Goal: Feedback & Contribution: Contribute content

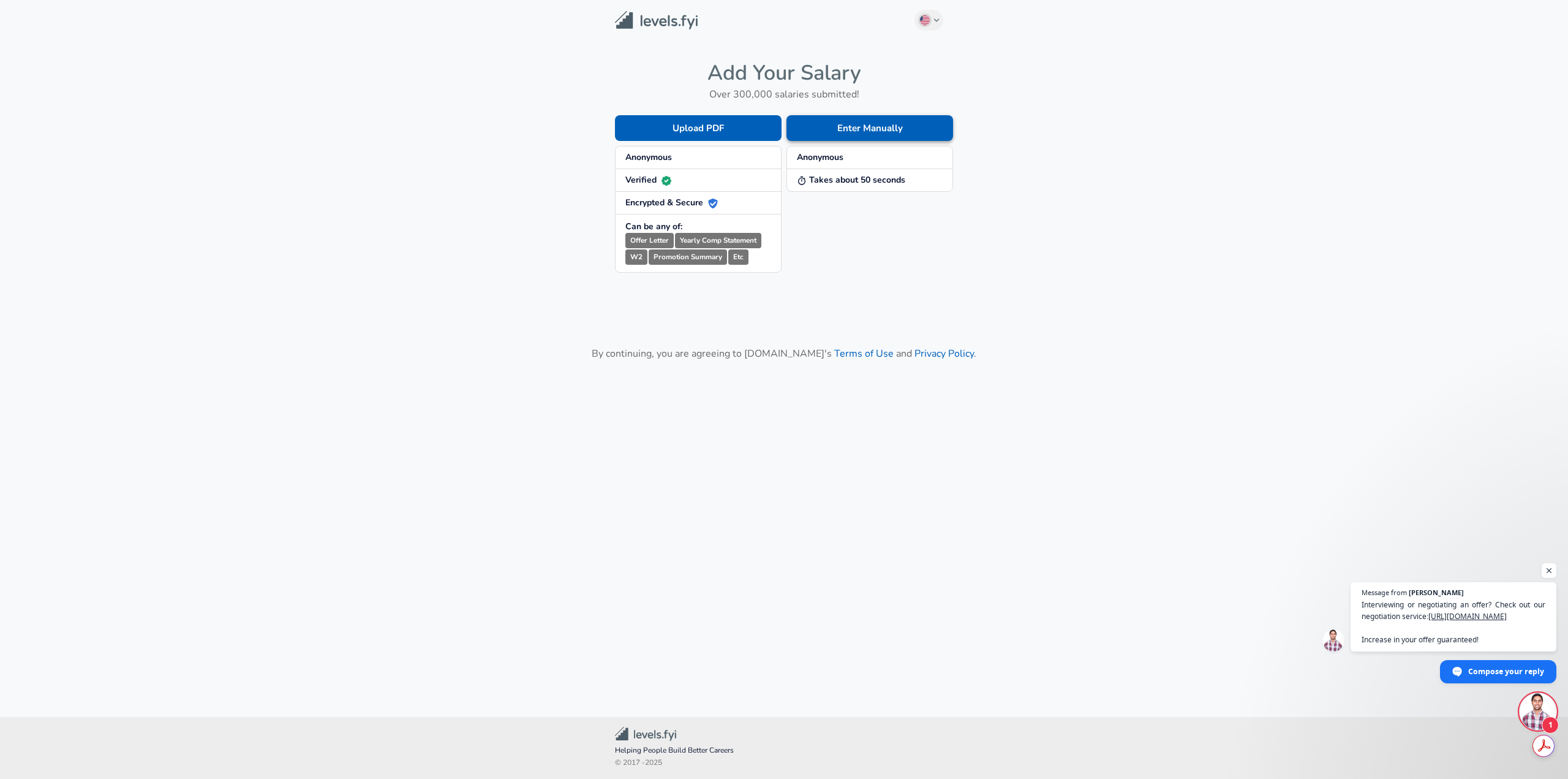
click at [826, 125] on button "Enter Manually" at bounding box center [869, 128] width 167 height 26
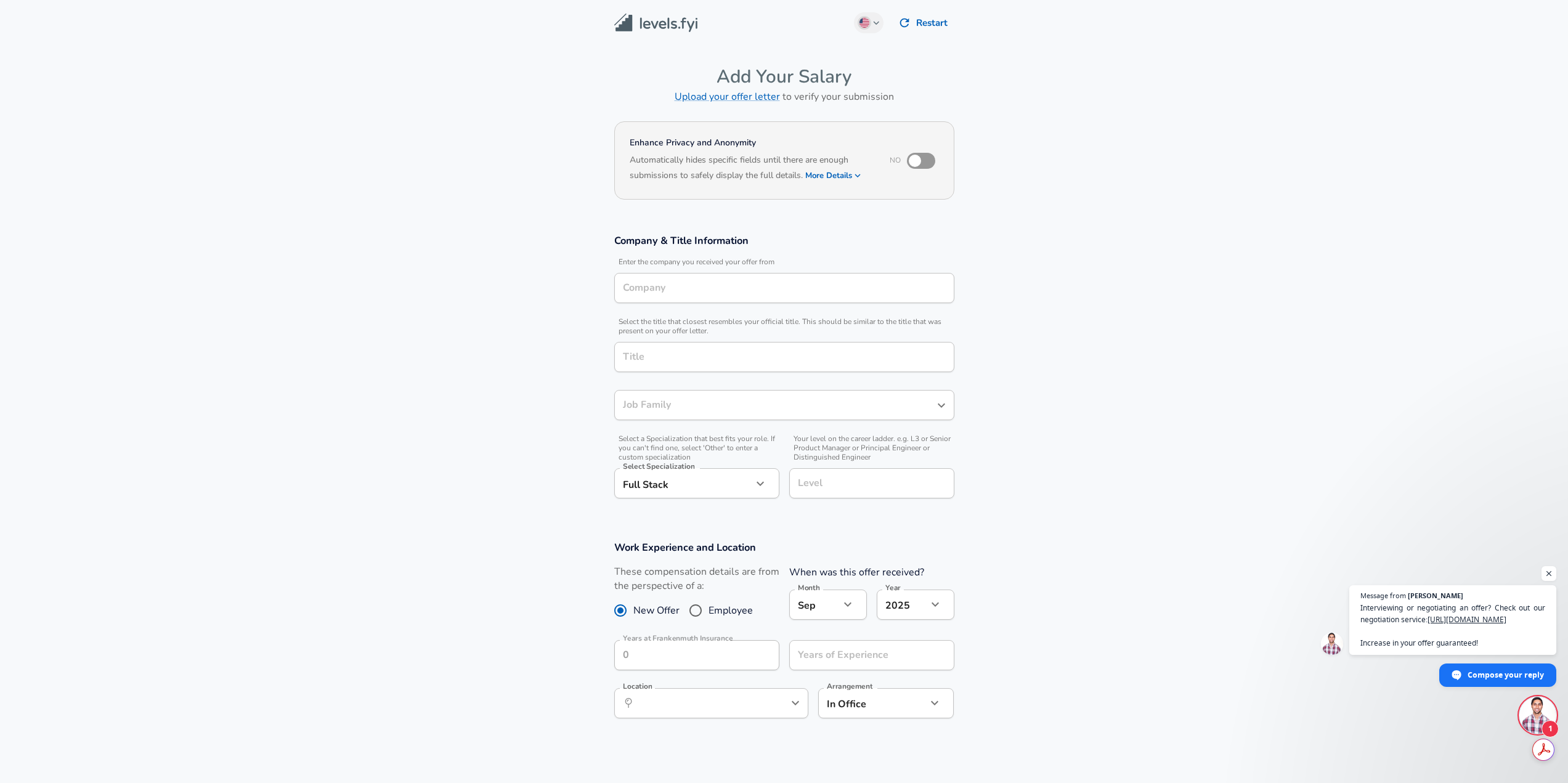
type input "Software Engineer"
type input "Frankenmuth Insurance"
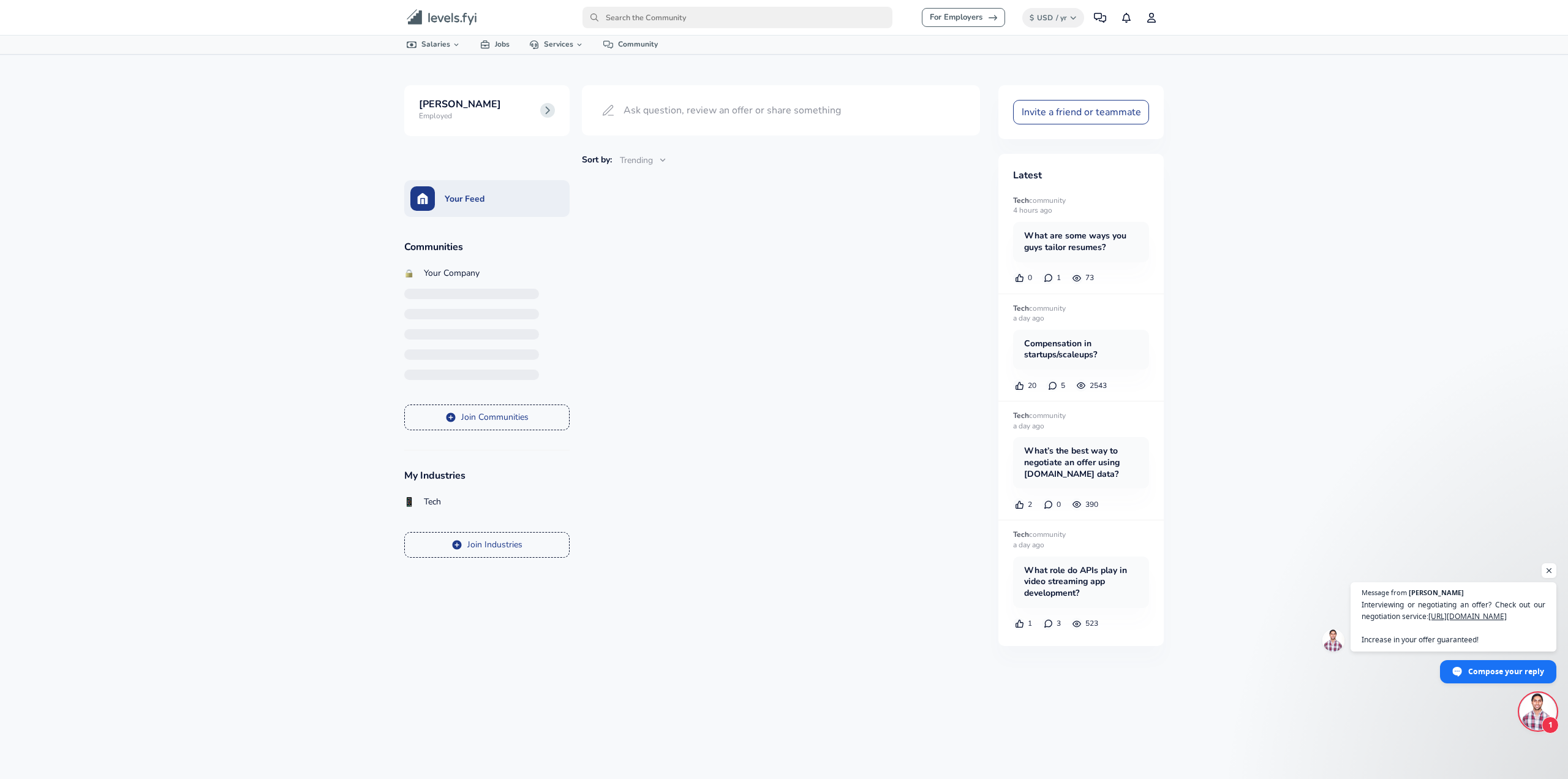
click at [691, 19] on input "primary" at bounding box center [737, 17] width 310 height 21
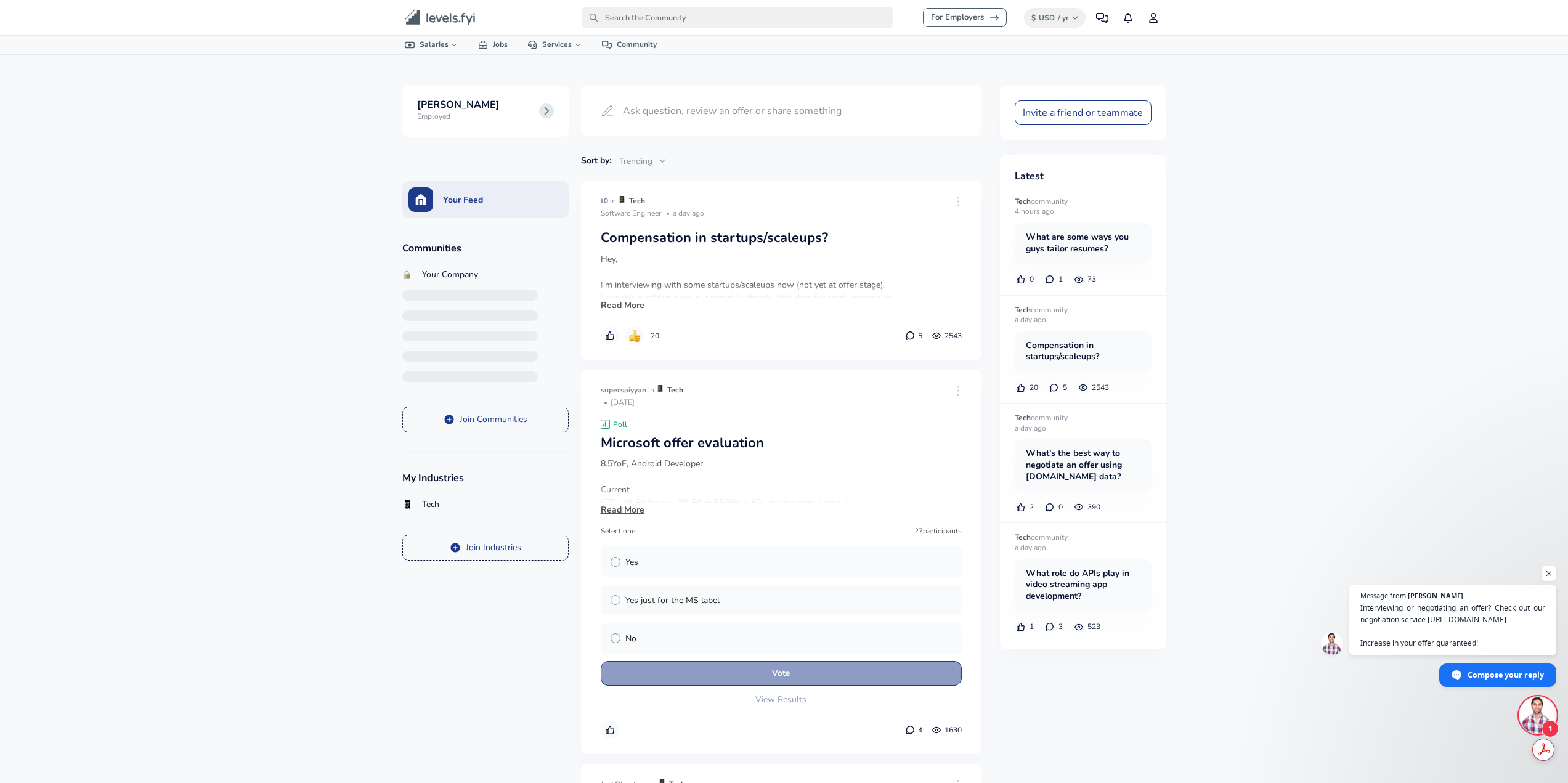
click at [695, 19] on input "primary" at bounding box center [737, 17] width 312 height 21
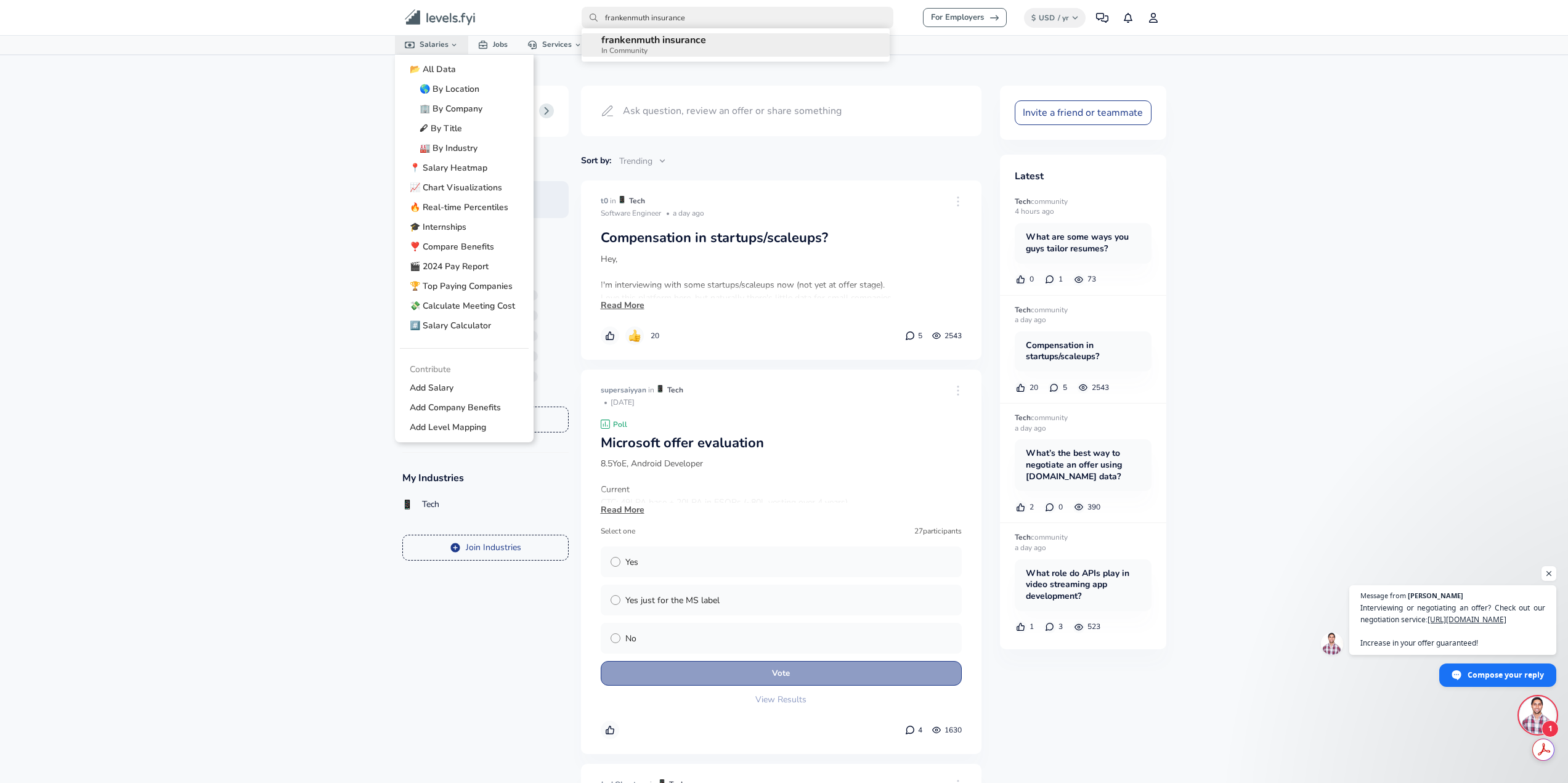
type input "frankenmuth insurance"
click at [434, 47] on link "Salaries" at bounding box center [431, 44] width 74 height 18
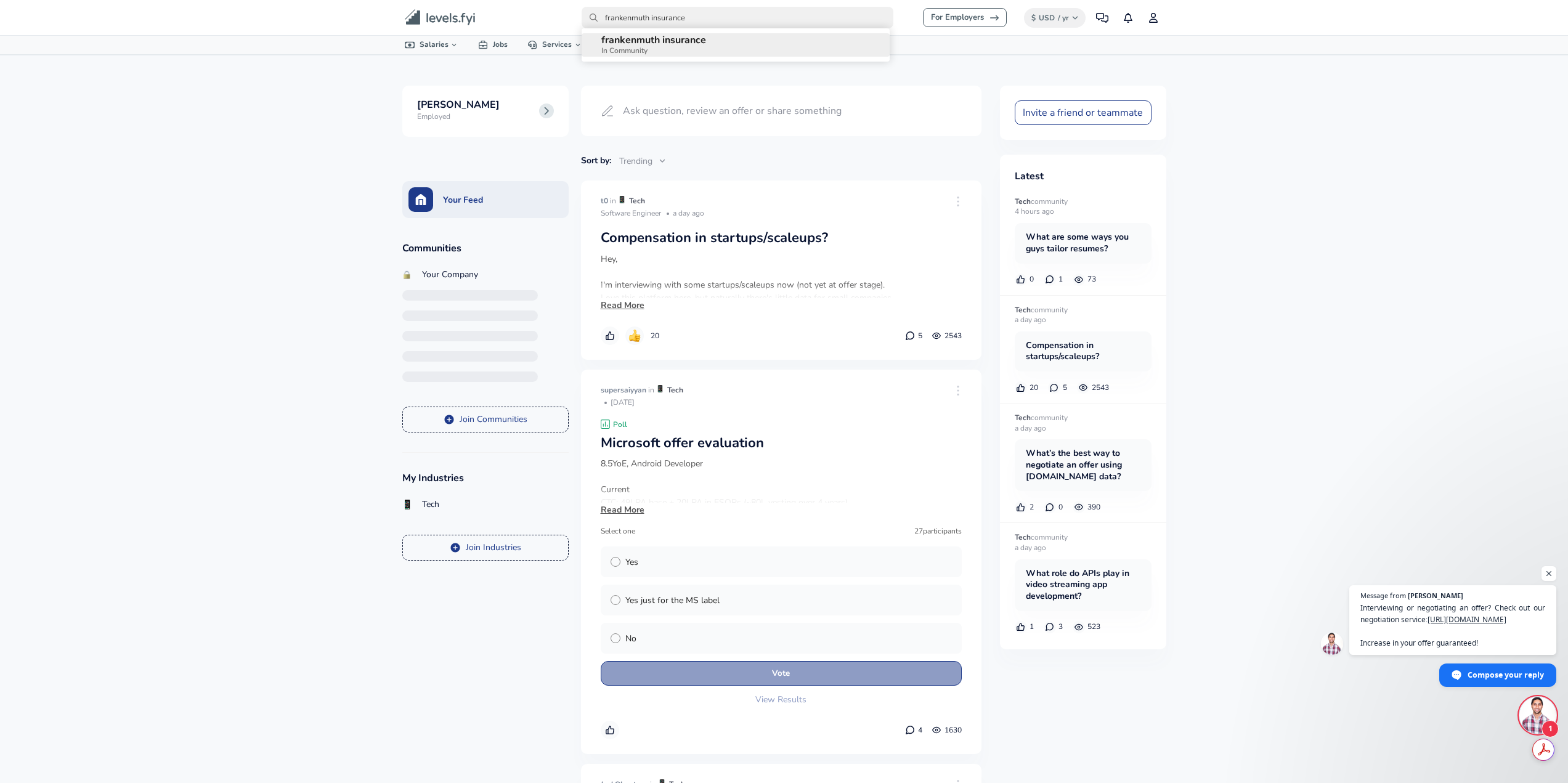
click at [448, 21] on icon "primary" at bounding box center [438, 17] width 25 height 9
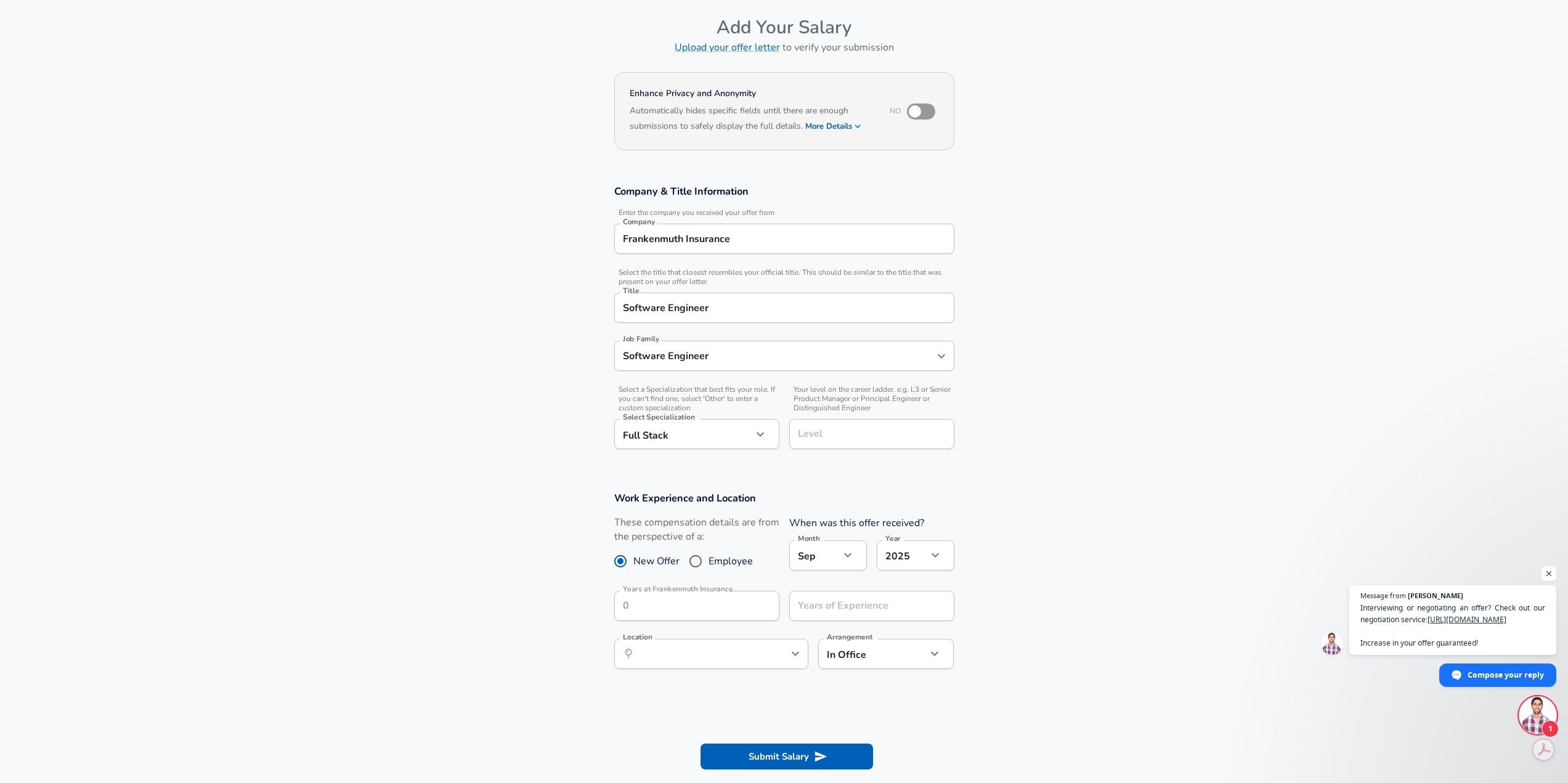
scroll to position [124, 0]
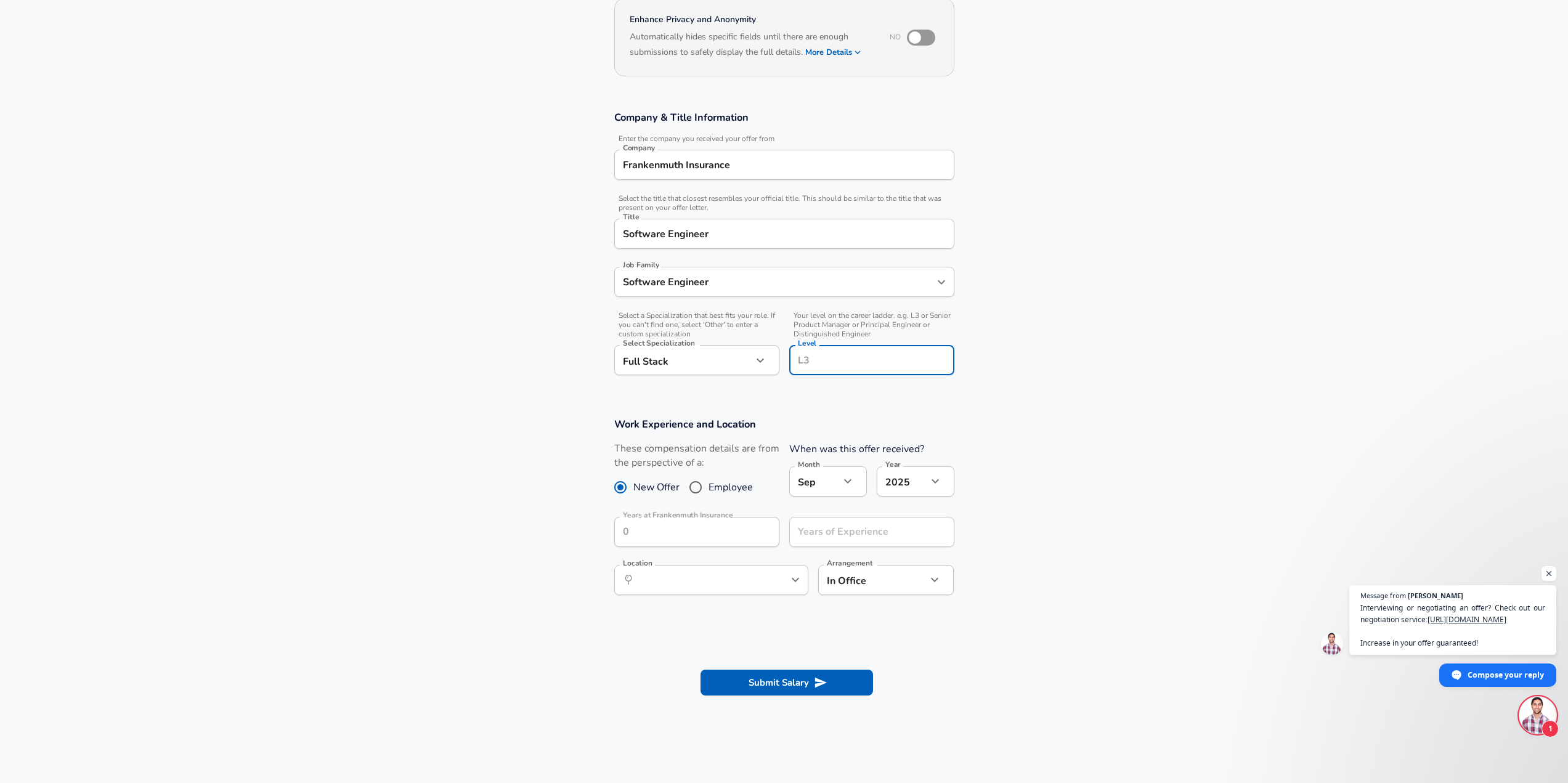
click at [826, 361] on input "Level" at bounding box center [872, 360] width 154 height 19
click at [830, 402] on section "Company & Title Information Enter the company you received your offer from Comp…" at bounding box center [784, 249] width 1568 height 306
click at [698, 486] on input "Employee" at bounding box center [695, 487] width 26 height 19
radio input "true"
click at [709, 534] on input "0" at bounding box center [682, 532] width 138 height 30
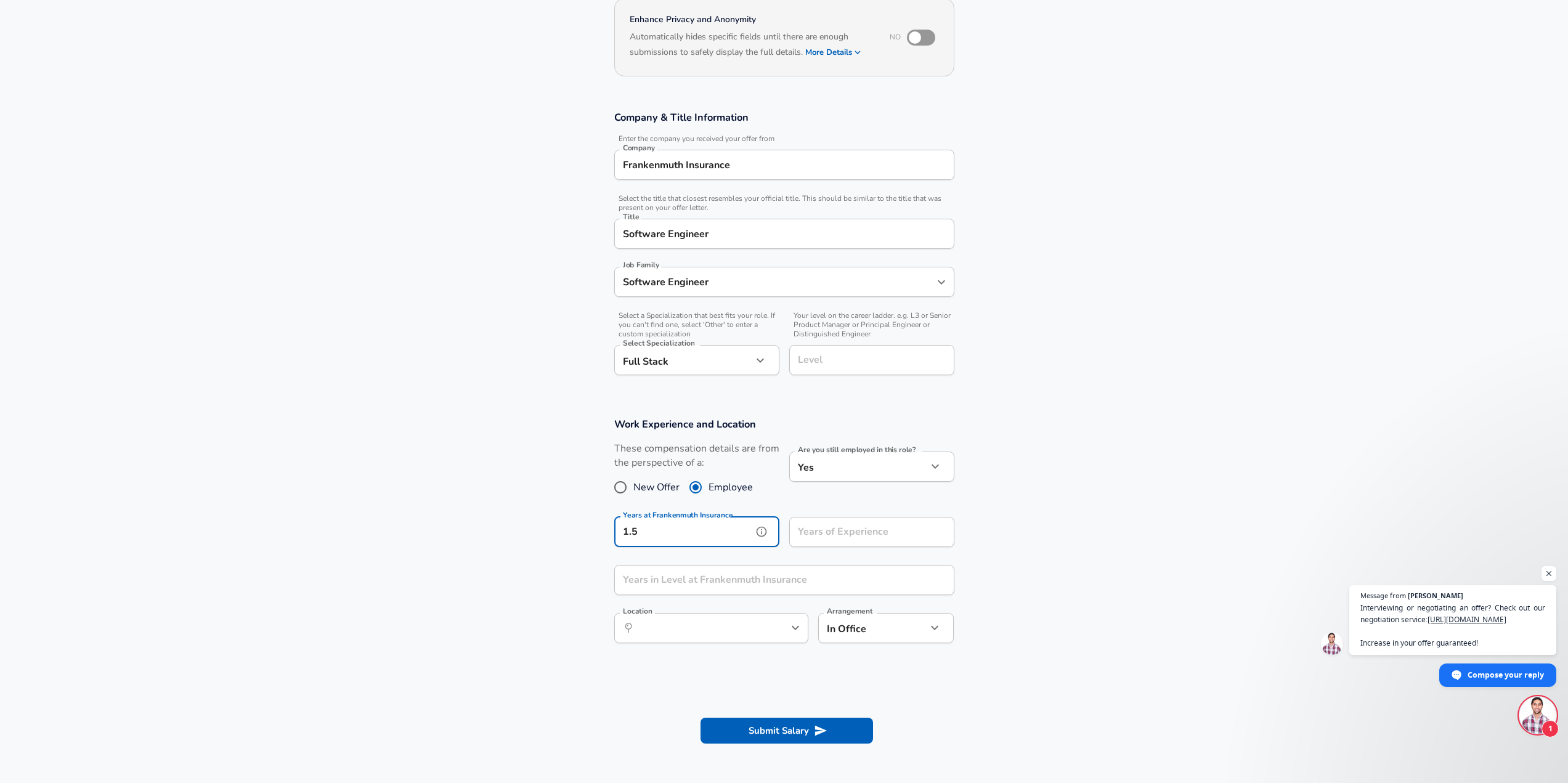
type input "1.5"
click at [839, 535] on input "Years of Experience" at bounding box center [858, 532] width 138 height 30
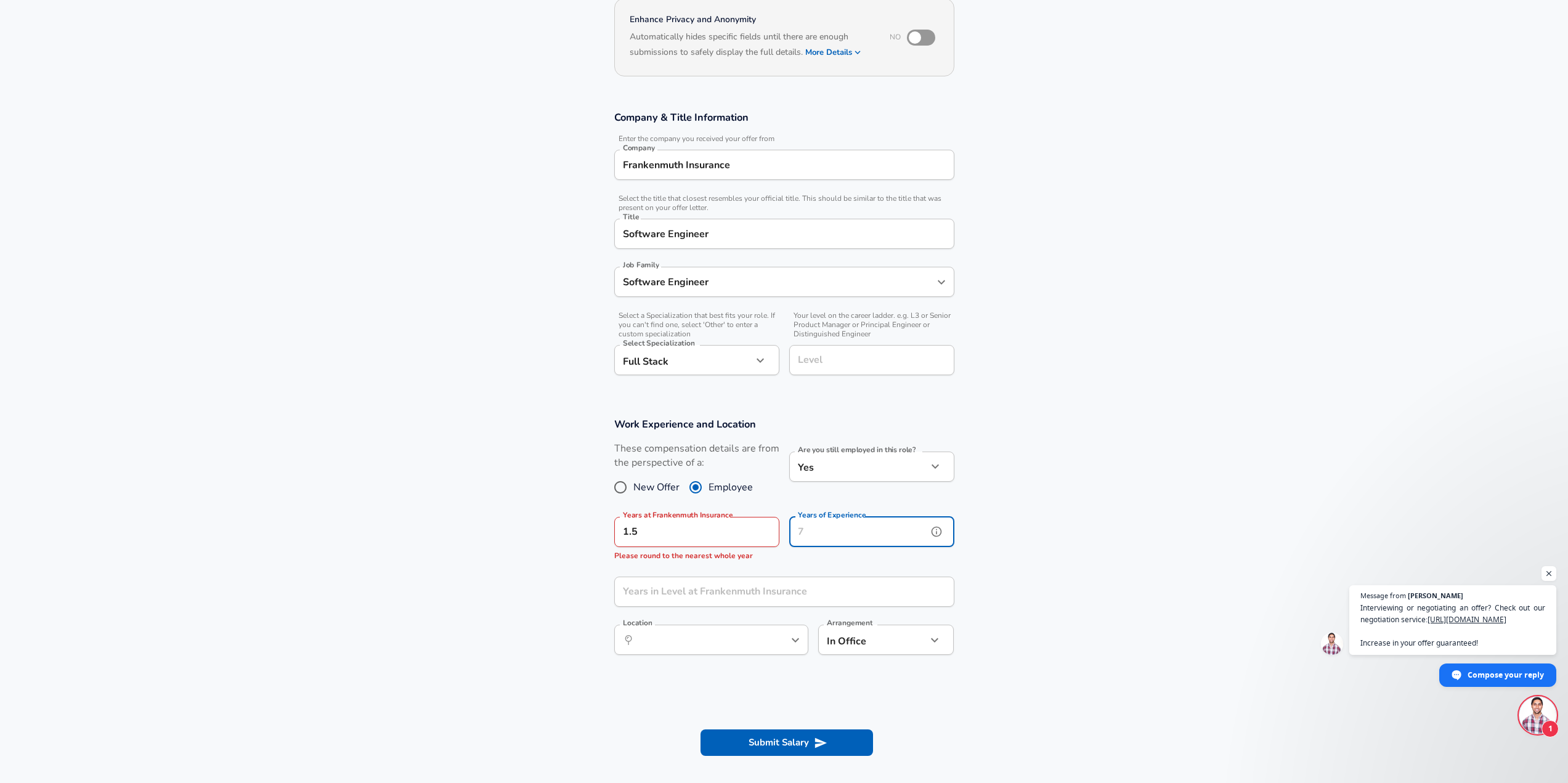
type input "1"
type input "2"
drag, startPoint x: 720, startPoint y: 530, endPoint x: 590, endPoint y: 532, distance: 130.0
click at [590, 532] on section "Work Experience and Location These compensation details are from the perspectiv…" at bounding box center [784, 543] width 1568 height 279
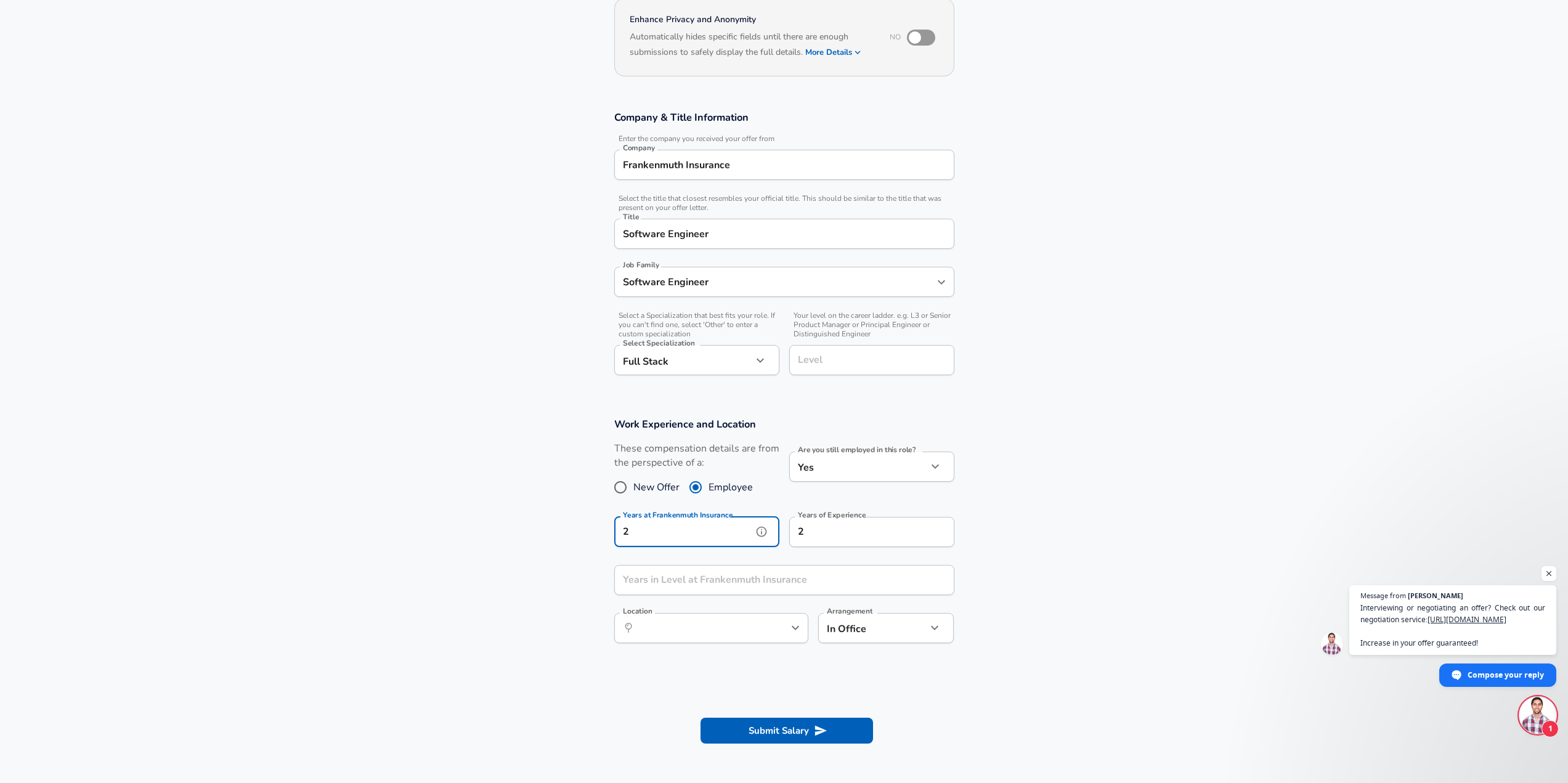
type input "2"
click at [671, 575] on input "Years in Level at Frankenmuth Insurance" at bounding box center [770, 580] width 313 height 30
click at [683, 549] on div "Years at Frankenmuth Insurance 2 Years at Frankenmuth Insurance" at bounding box center [696, 532] width 165 height 33
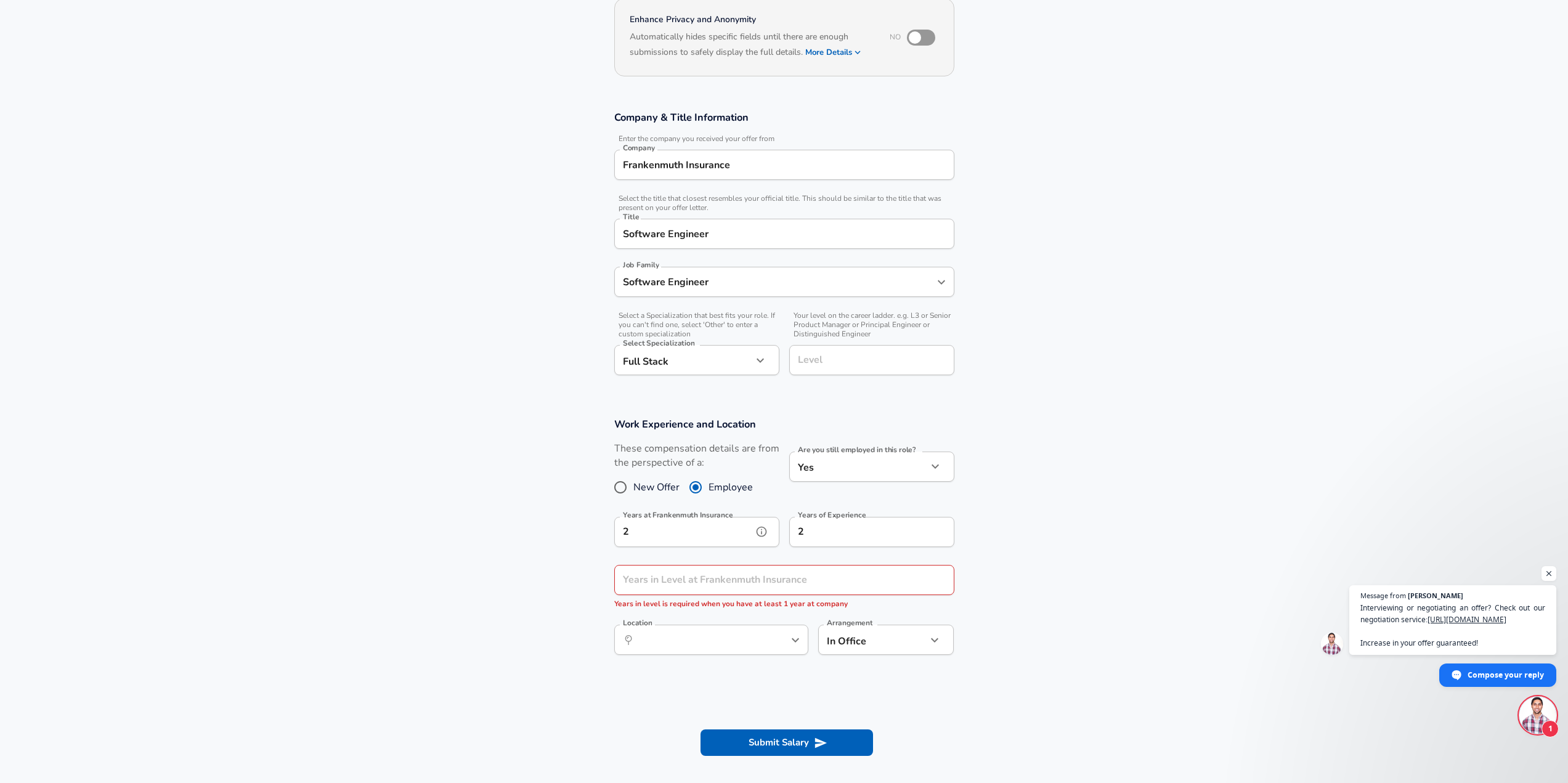
drag, startPoint x: 697, startPoint y: 538, endPoint x: 804, endPoint y: 532, distance: 107.2
click at [698, 538] on input "2" at bounding box center [682, 532] width 138 height 30
type input "1"
click at [827, 529] on input "2" at bounding box center [858, 532] width 138 height 30
type input "1"
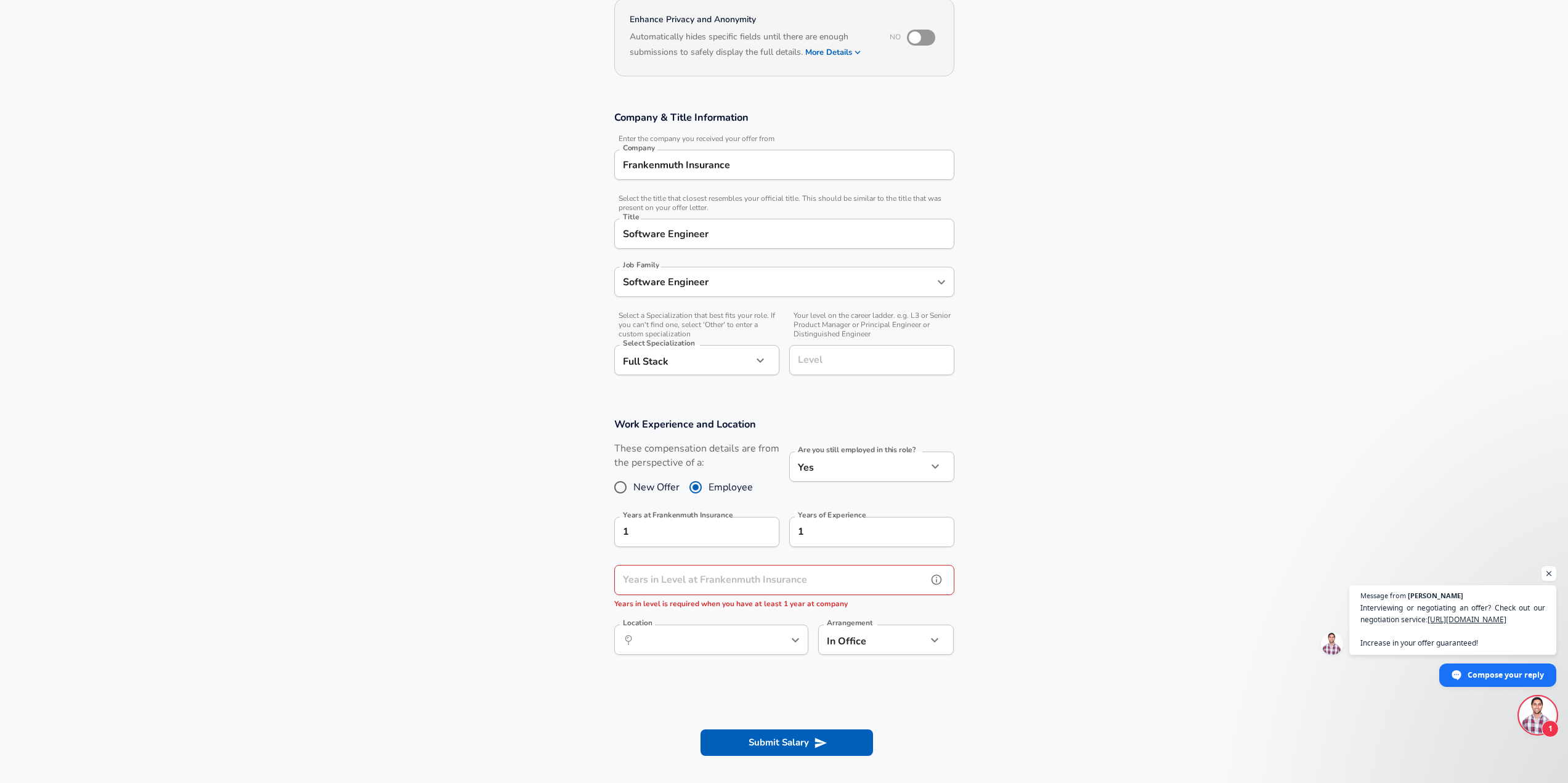
click at [743, 581] on input "Years in Level at Frankenmuth Insurance" at bounding box center [770, 580] width 313 height 30
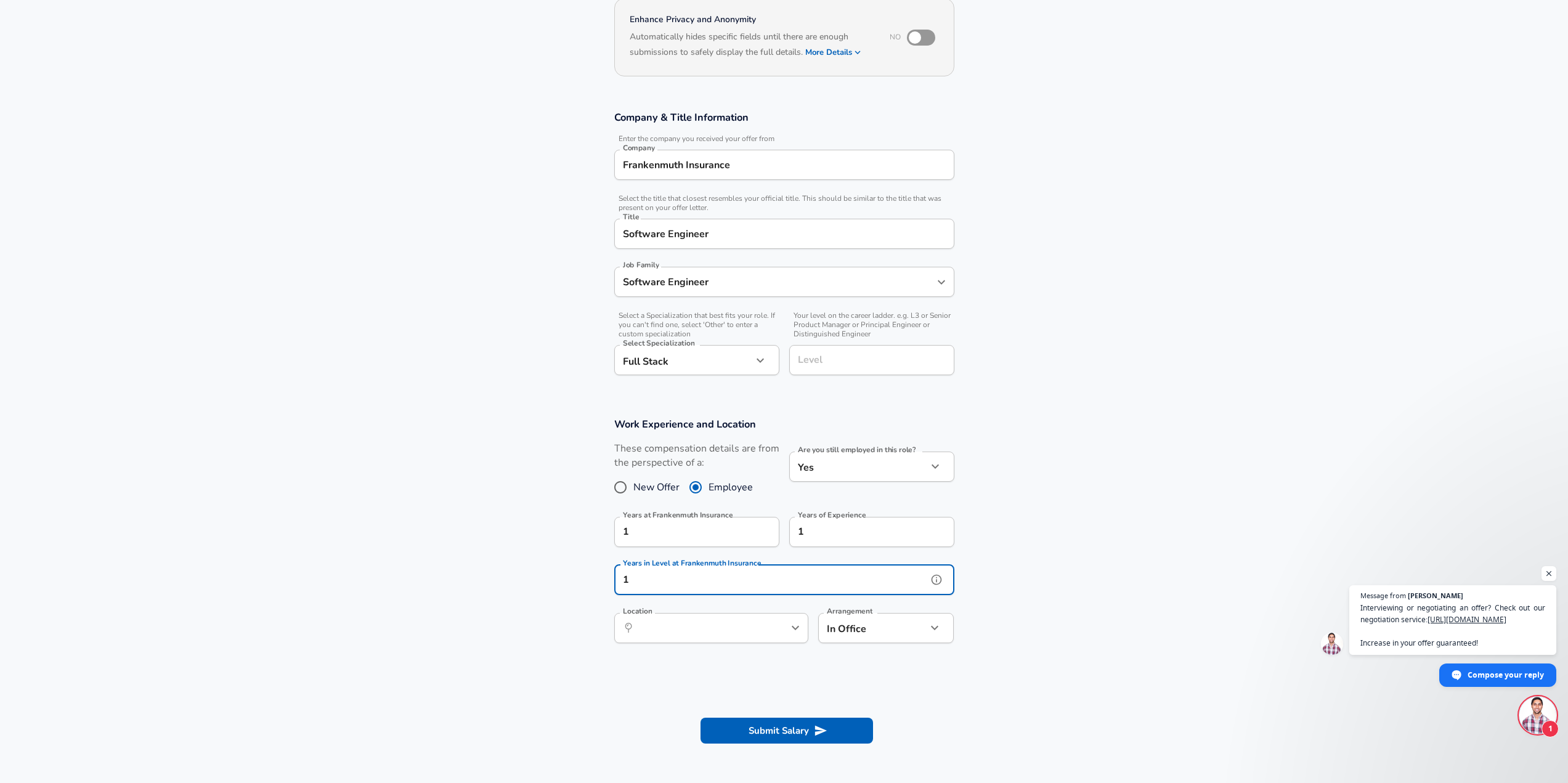
type input "1"
click at [738, 634] on input "Location" at bounding box center [697, 627] width 126 height 19
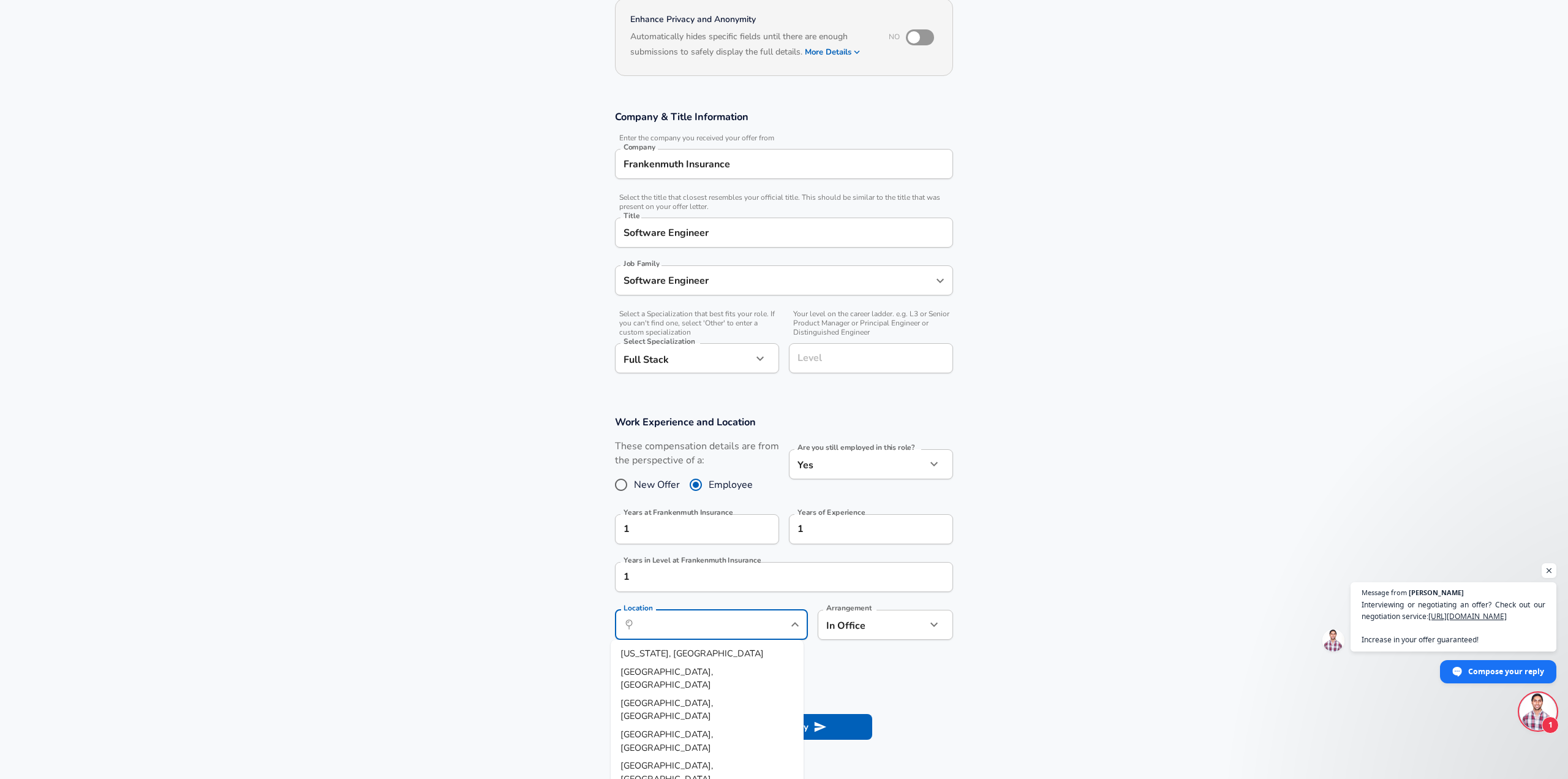
click at [864, 629] on body "English (US) Change Restart Add Your Salary Upload your offer letter to verify …" at bounding box center [784, 266] width 1568 height 779
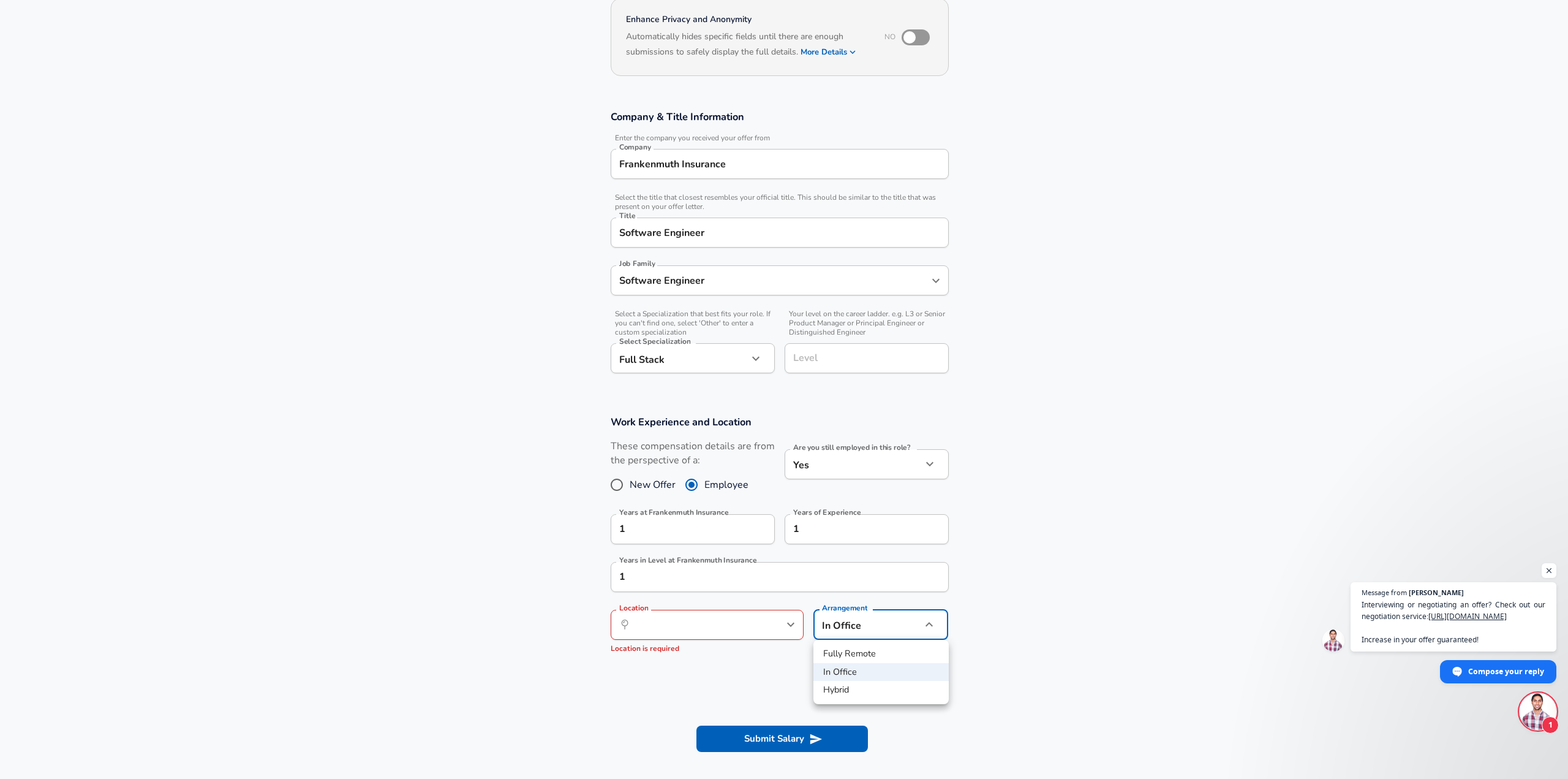
click at [872, 651] on li "Fully Remote" at bounding box center [880, 654] width 136 height 19
type input "remote"
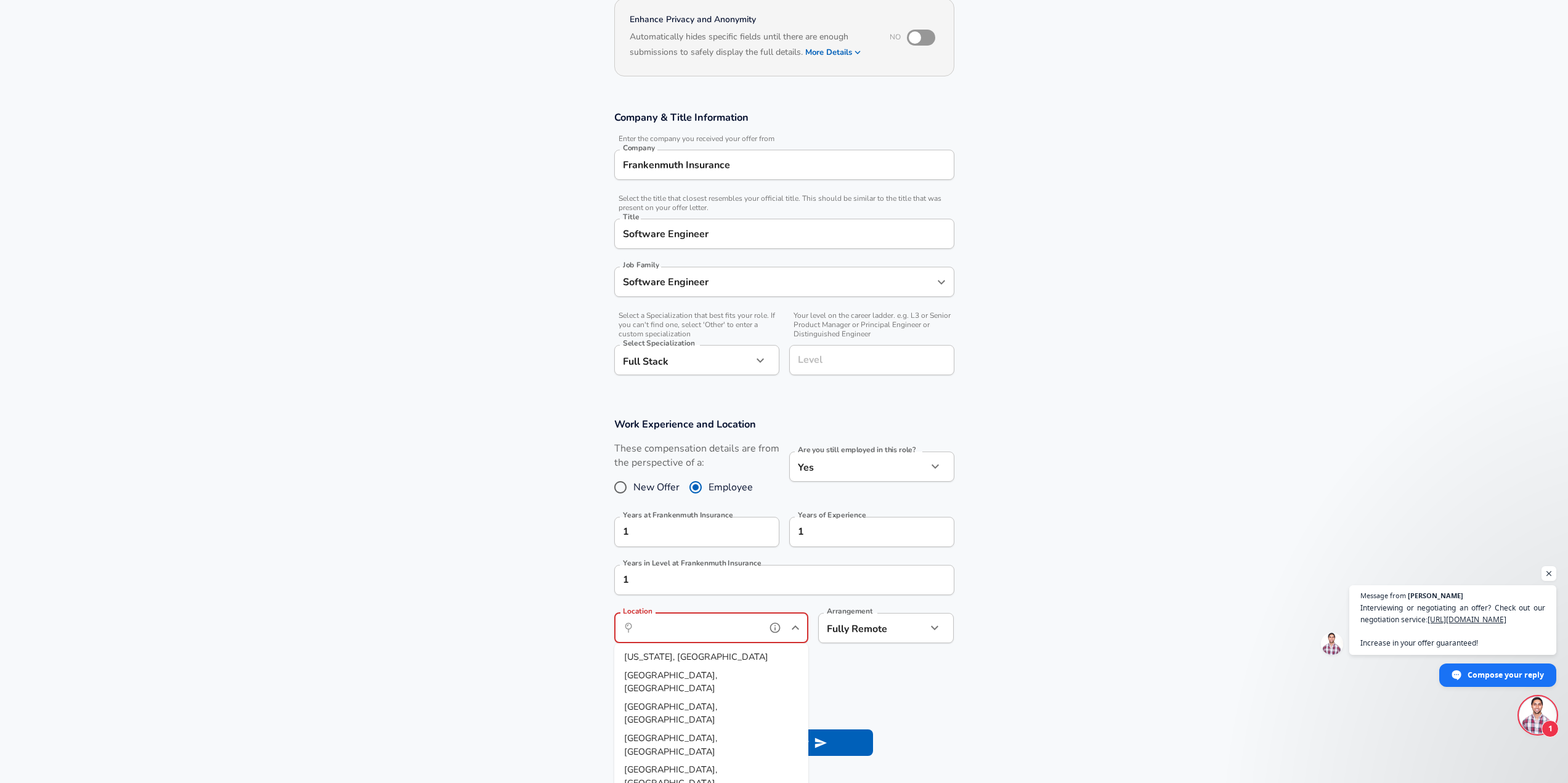
click at [739, 626] on input "Location" at bounding box center [697, 627] width 126 height 19
type input "f"
type input "Frankenmuth"
type input "Remo"
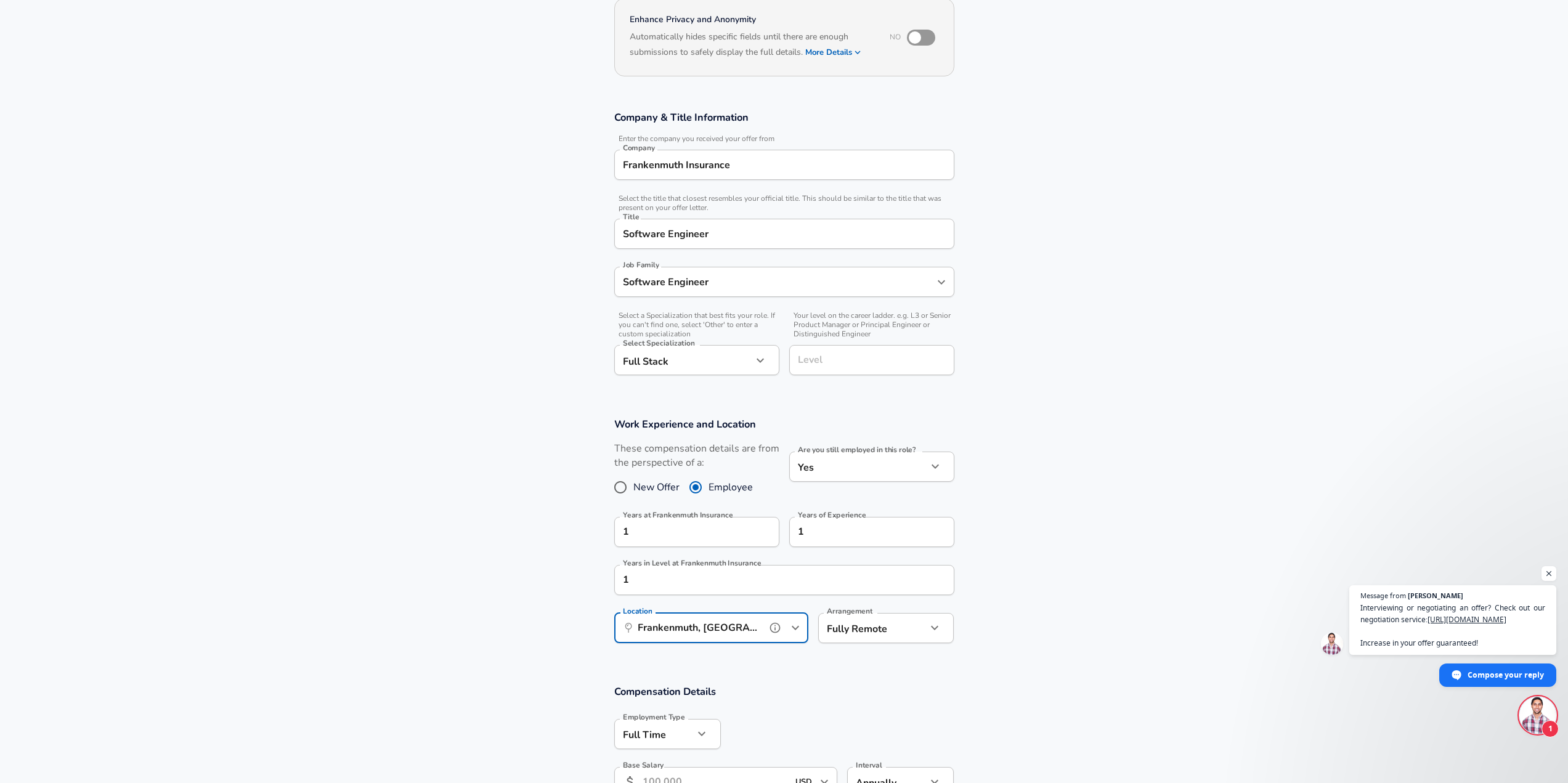
scroll to position [246, 0]
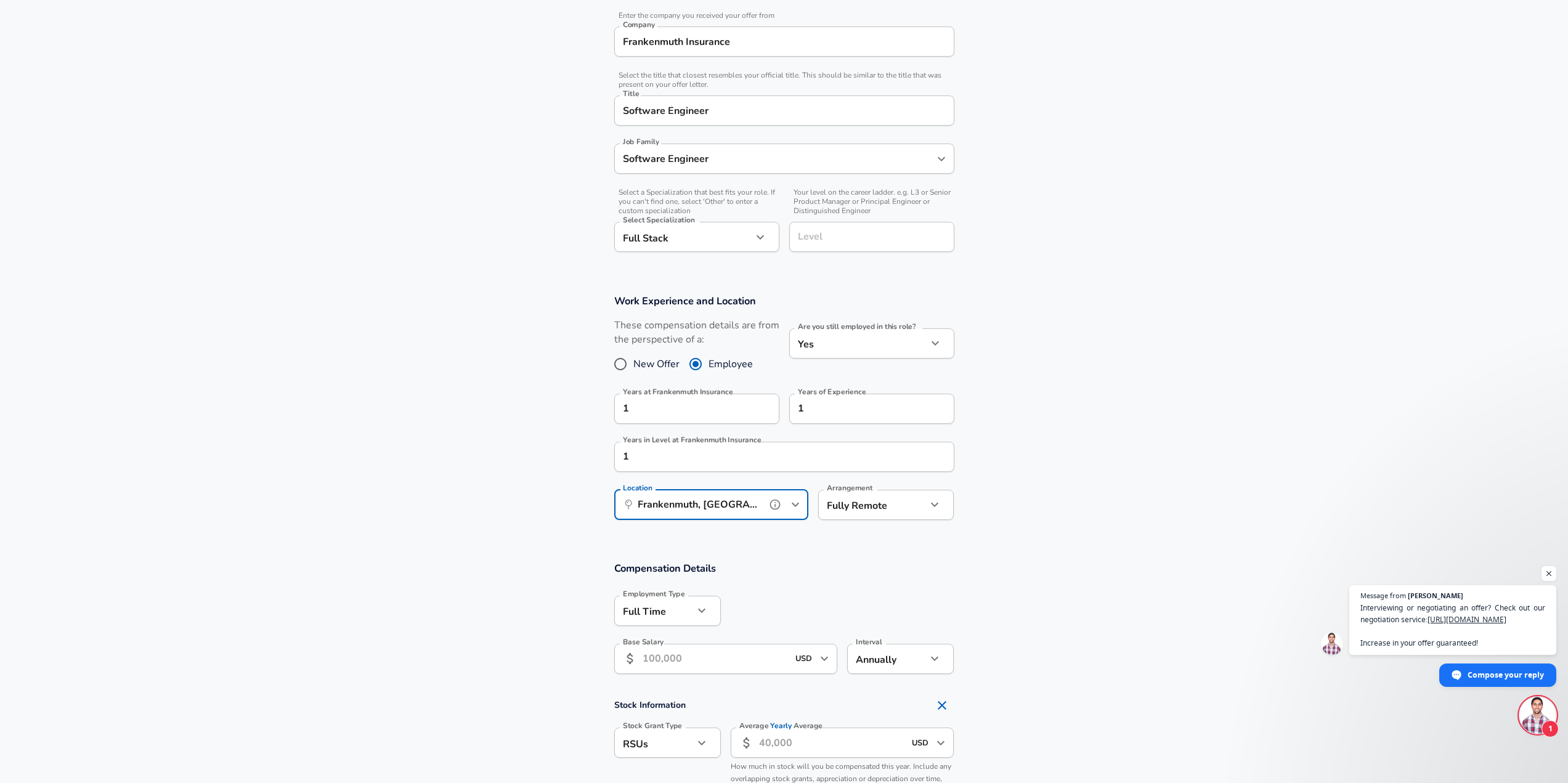
type input "Frankenmuth, MI"
click at [710, 671] on input "Base Salary" at bounding box center [715, 659] width 146 height 30
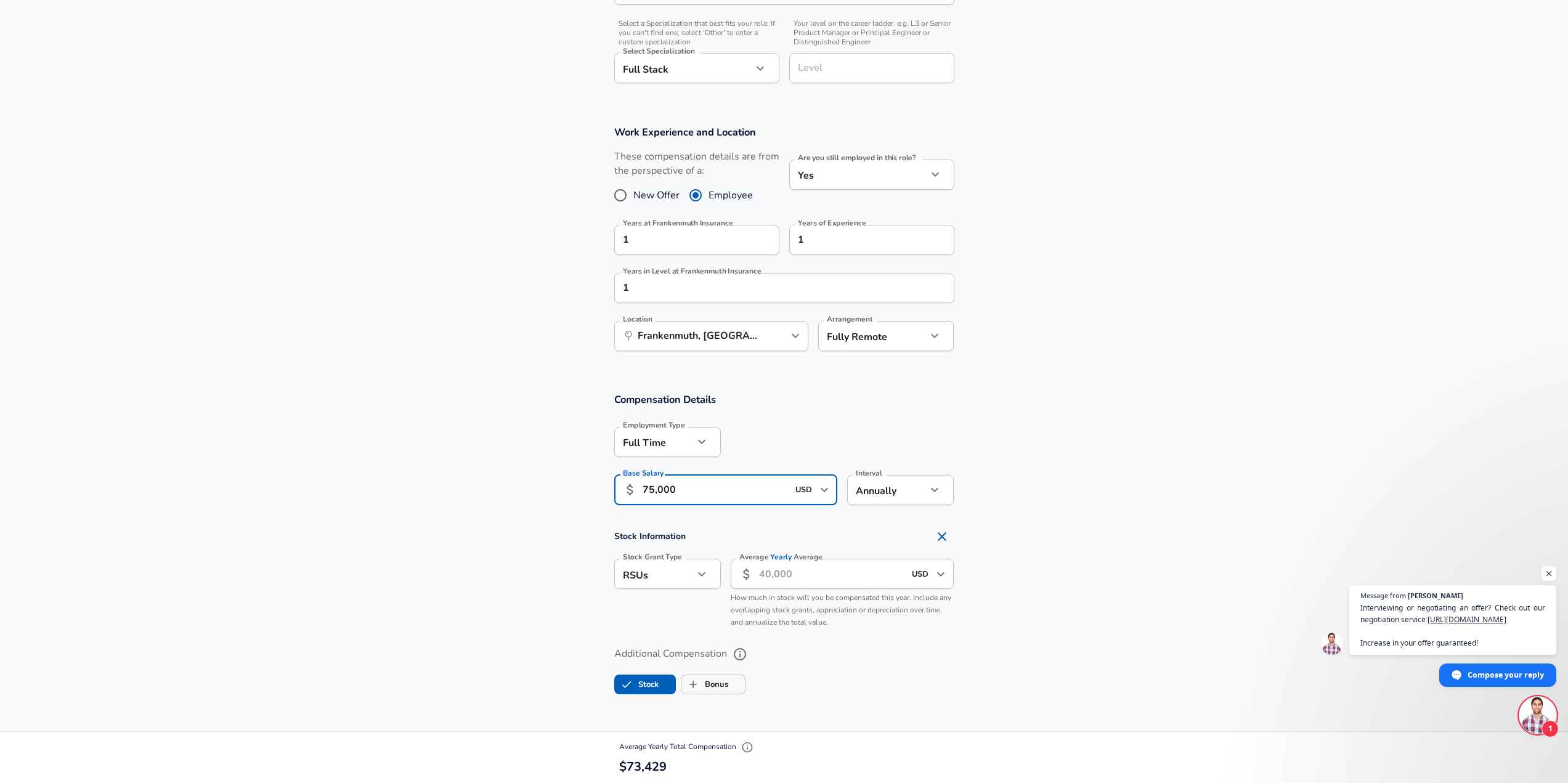
scroll to position [431, 0]
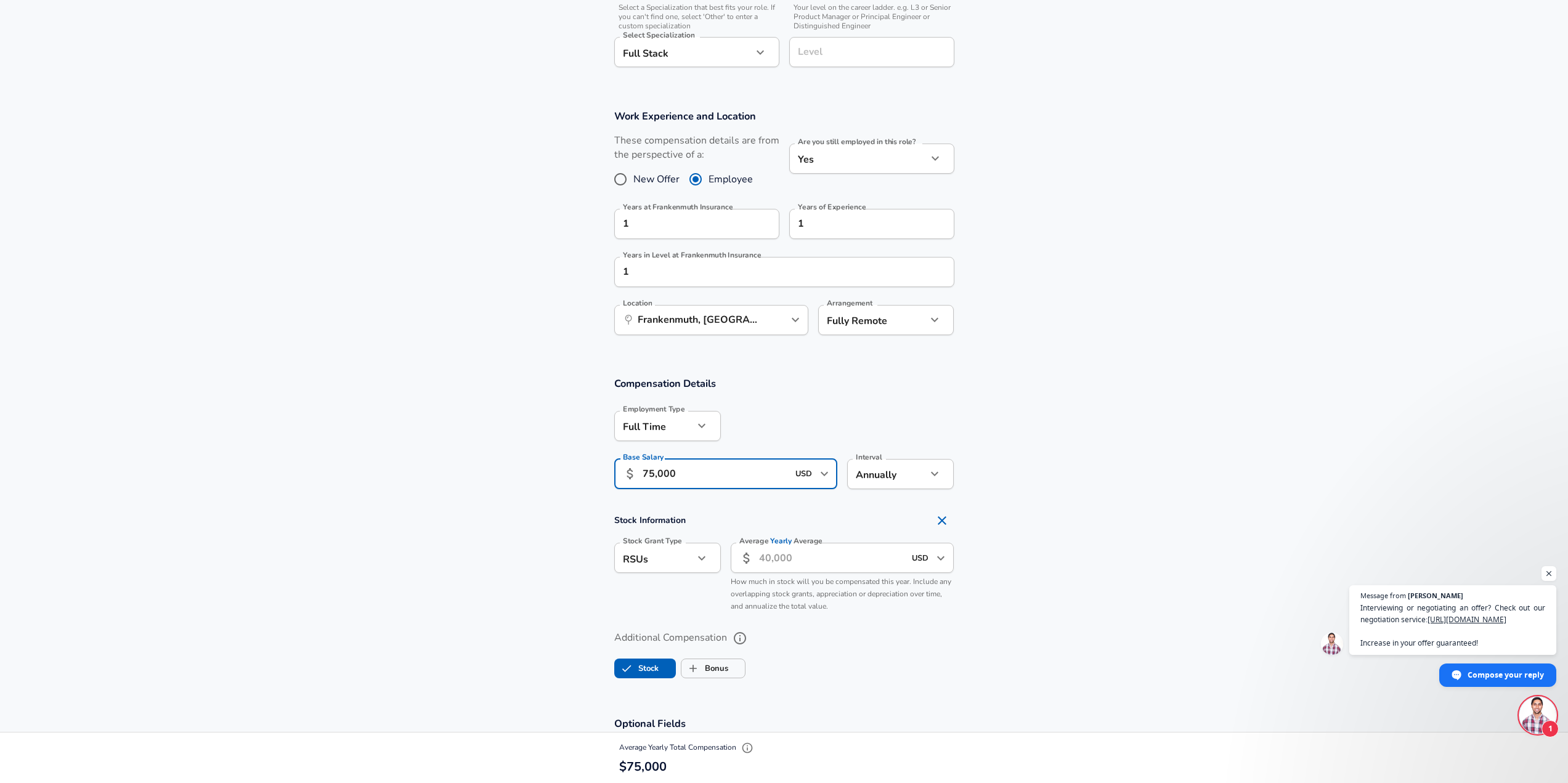
type input "75,000"
click at [697, 564] on icon "button" at bounding box center [701, 557] width 14 height 14
click at [660, 618] on li "None" at bounding box center [667, 623] width 107 height 19
type input "none"
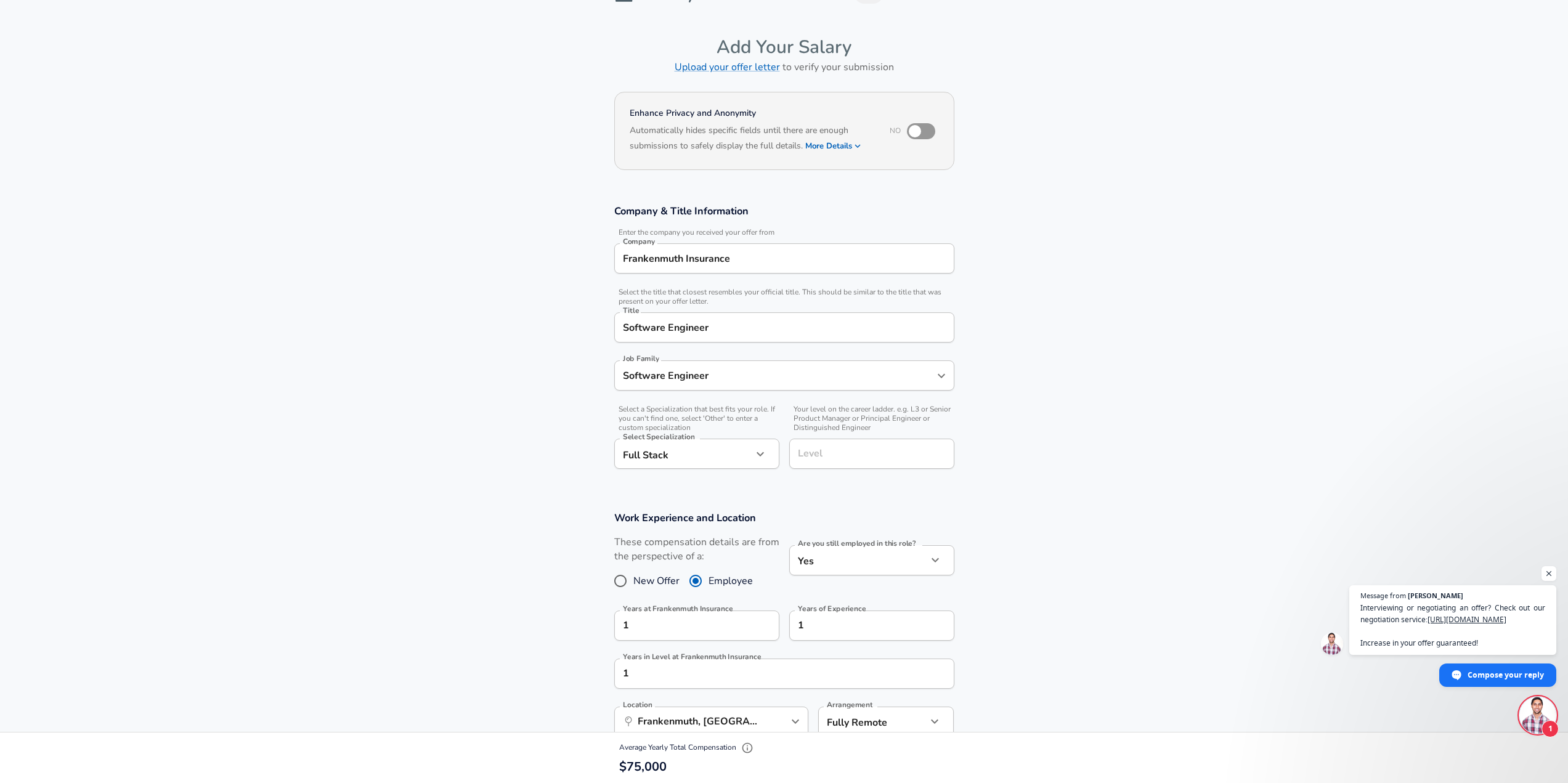
scroll to position [0, 0]
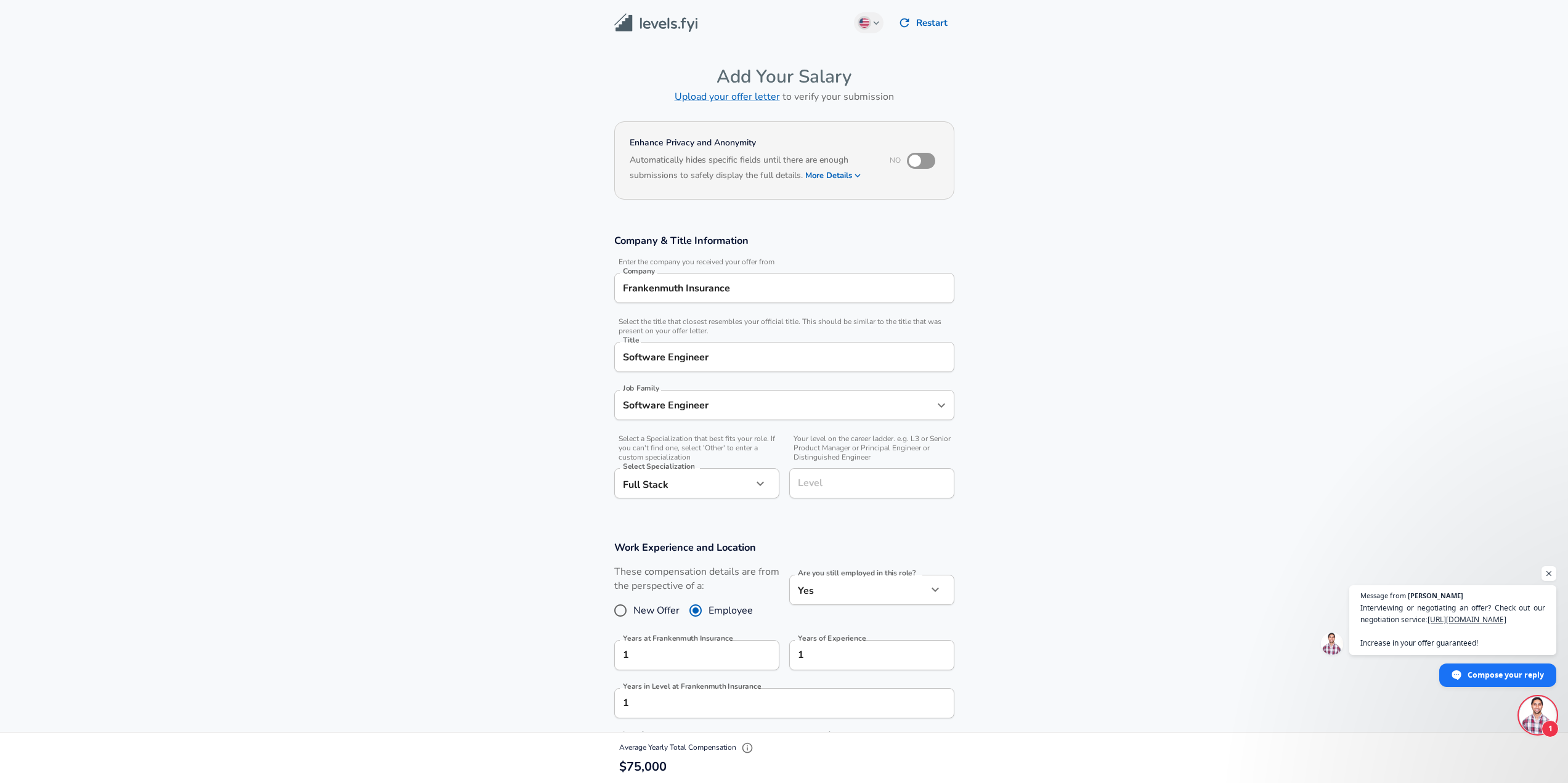
click at [921, 160] on input "checkbox" at bounding box center [914, 161] width 70 height 24
click at [853, 185] on h6 "Based on your submission and the data points that we have already collected, we…" at bounding box center [784, 185] width 309 height 0
click at [849, 176] on button "More Details" at bounding box center [833, 175] width 57 height 17
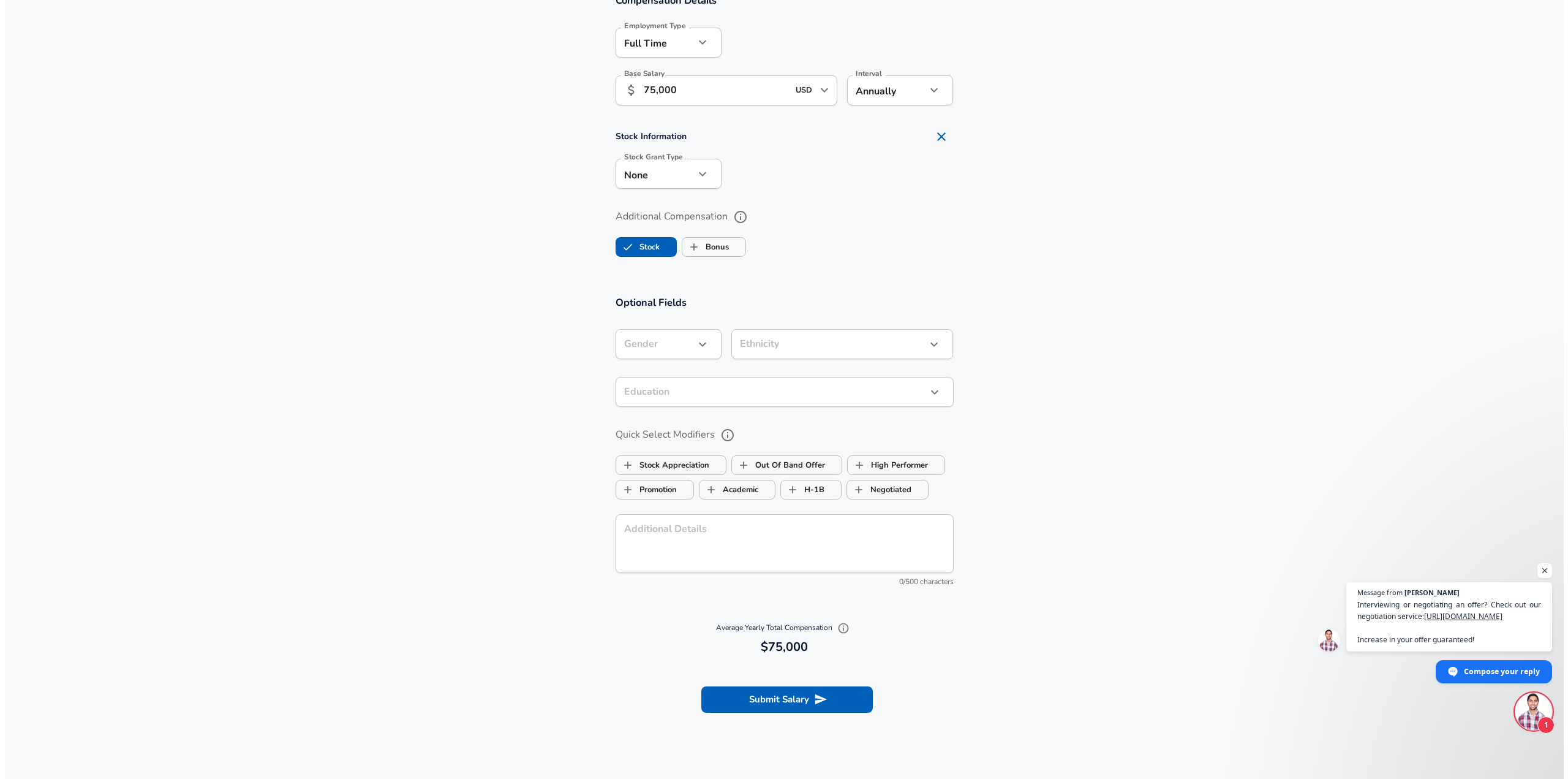
scroll to position [858, 0]
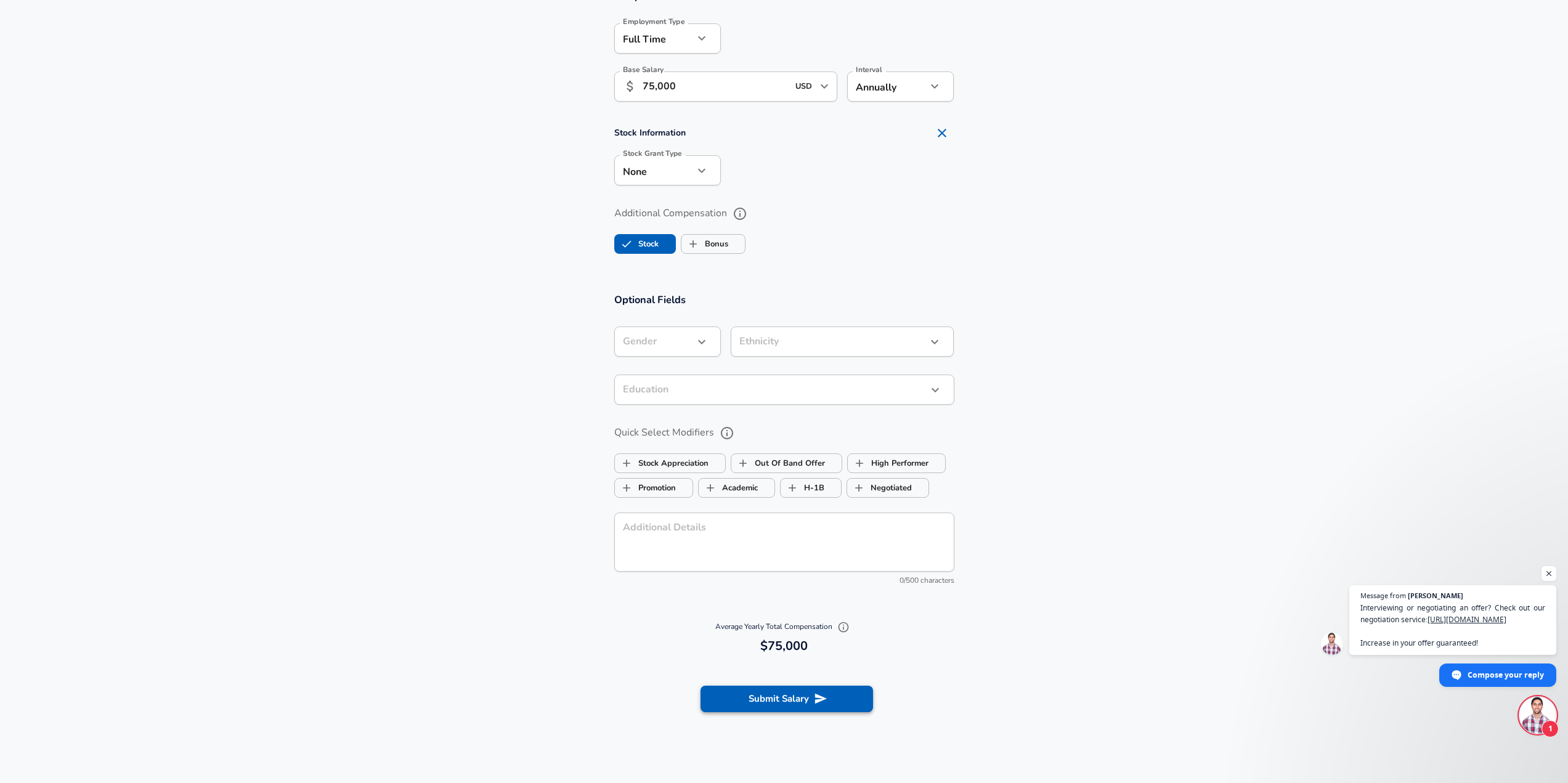
click at [816, 691] on button "Submit Salary" at bounding box center [787, 698] width 173 height 26
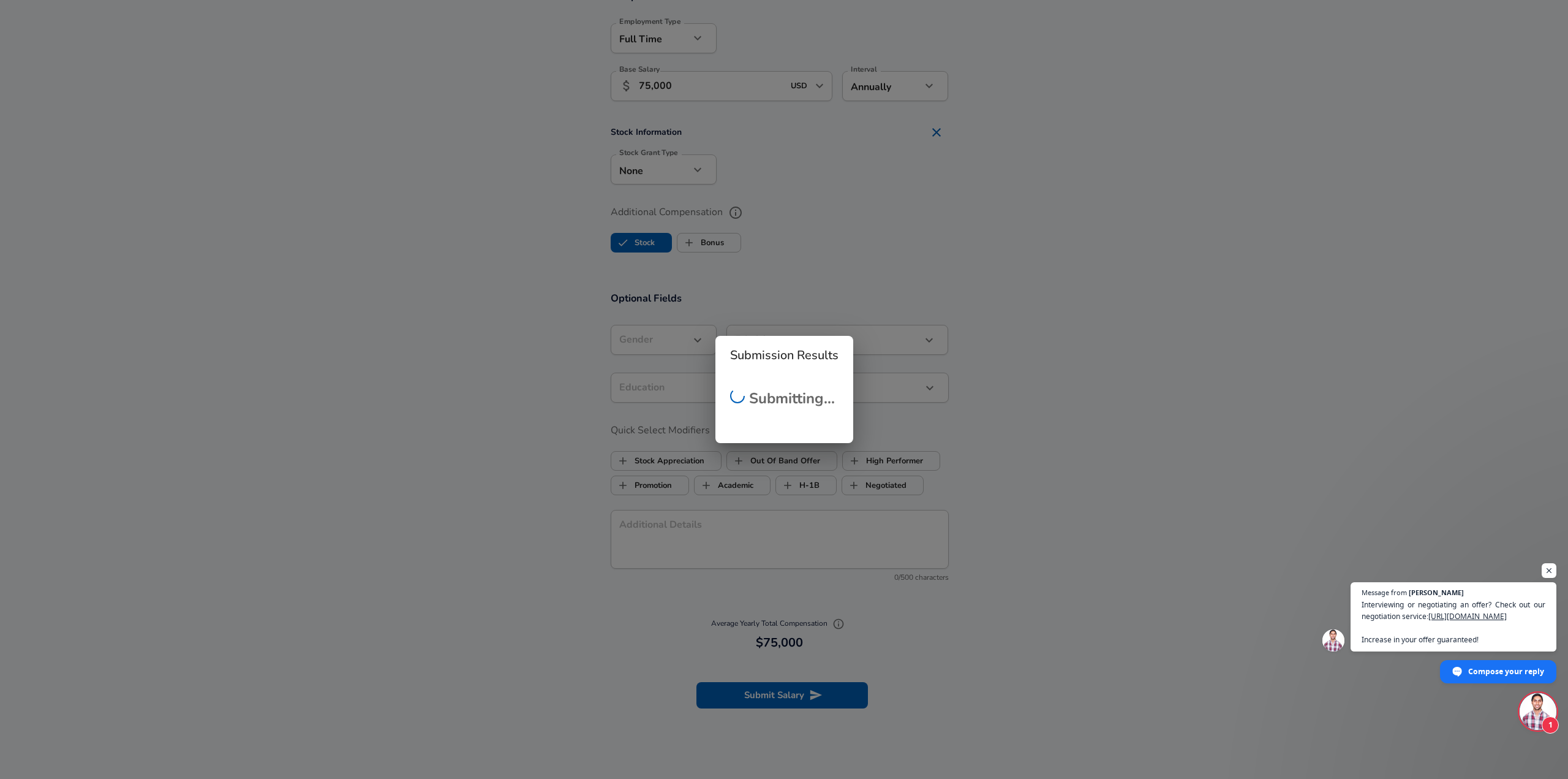
checkbox input "false"
